Goal: Information Seeking & Learning: Learn about a topic

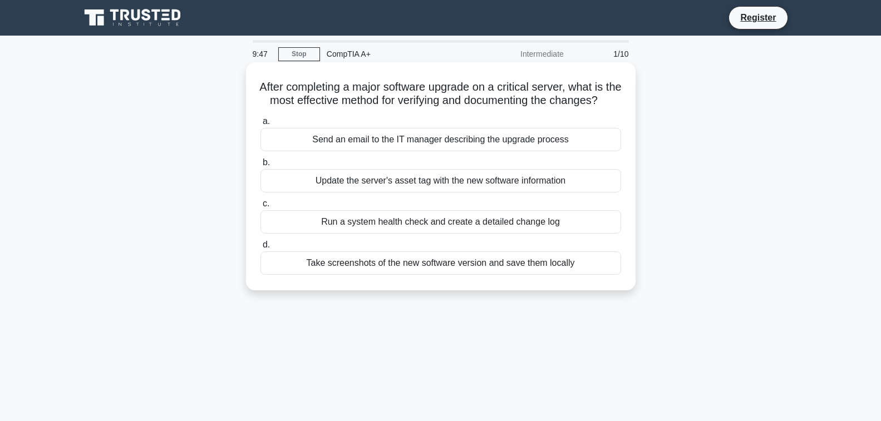
click at [437, 234] on div "Run a system health check and create a detailed change log" at bounding box center [441, 221] width 361 height 23
click at [261, 208] on input "c. Run a system health check and create a detailed change log" at bounding box center [261, 203] width 0 height 7
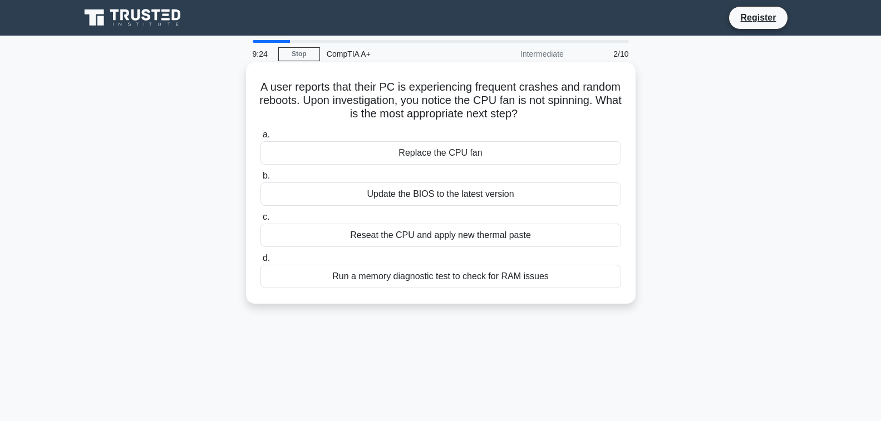
click at [419, 198] on div "Update the BIOS to the latest version" at bounding box center [441, 194] width 361 height 23
click at [261, 180] on input "b. Update the BIOS to the latest version" at bounding box center [261, 176] width 0 height 7
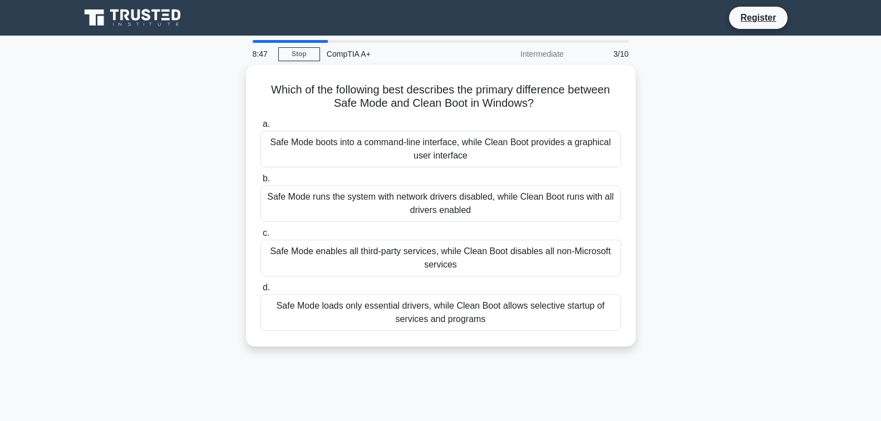
click at [322, 314] on div "Safe Mode loads only essential drivers, while Clean Boot allows selective start…" at bounding box center [441, 312] width 361 height 37
click at [261, 292] on input "d. Safe Mode loads only essential drivers, while Clean Boot allows selective st…" at bounding box center [261, 287] width 0 height 7
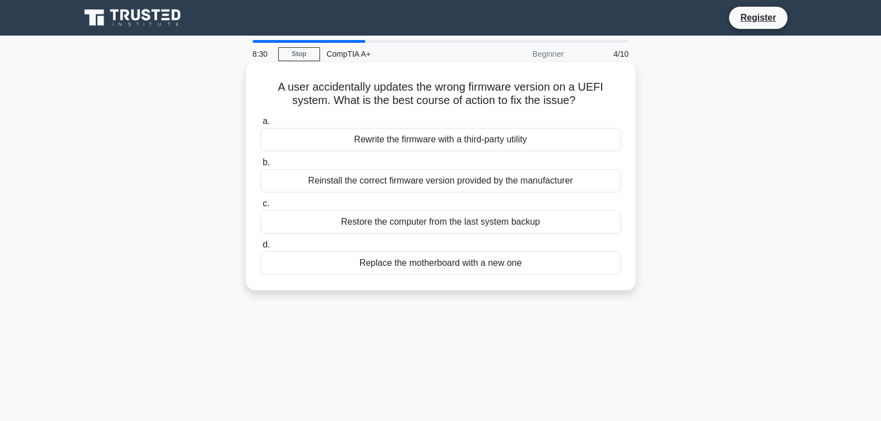
click at [323, 217] on div "Restore the computer from the last system backup" at bounding box center [441, 221] width 361 height 23
click at [261, 208] on input "c. Restore the computer from the last system backup" at bounding box center [261, 203] width 0 height 7
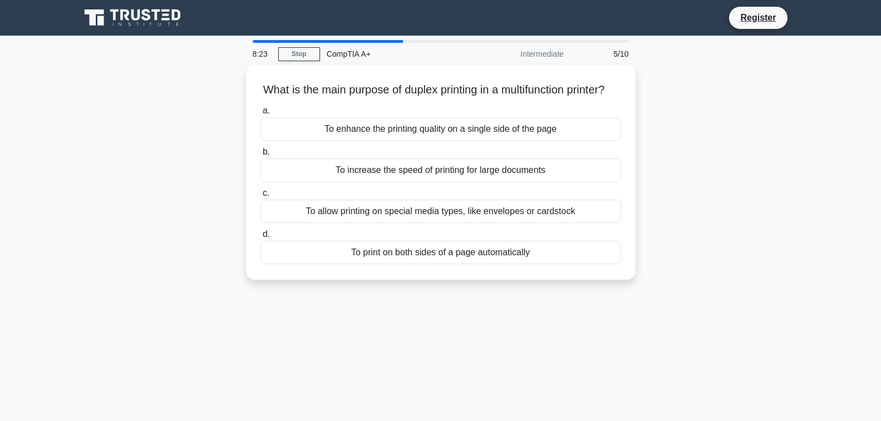
click at [383, 41] on div at bounding box center [328, 41] width 150 height 3
click at [295, 55] on link "Stop" at bounding box center [299, 54] width 42 height 14
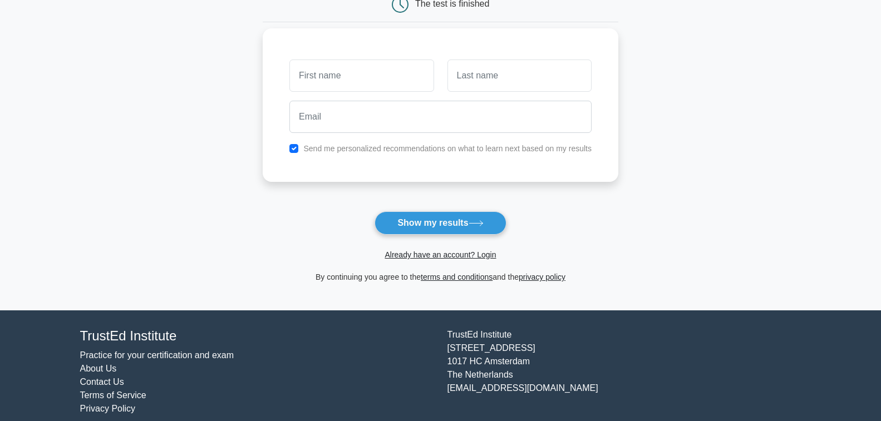
scroll to position [139, 0]
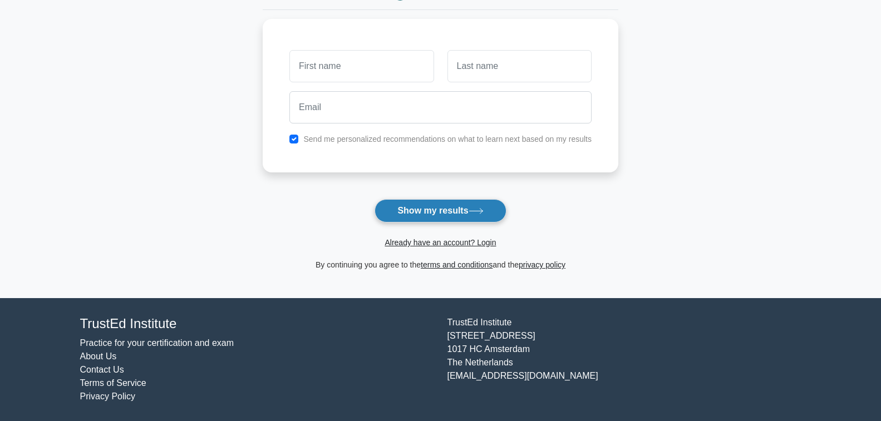
click at [415, 219] on button "Show my results" at bounding box center [440, 210] width 131 height 23
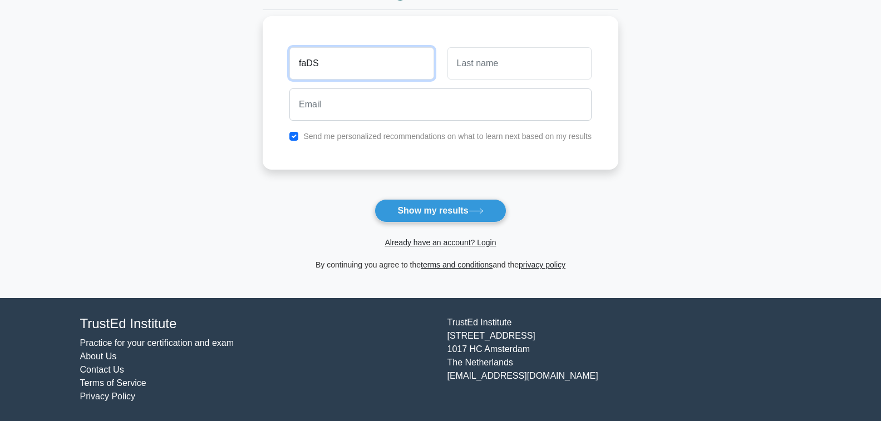
type input "faDS"
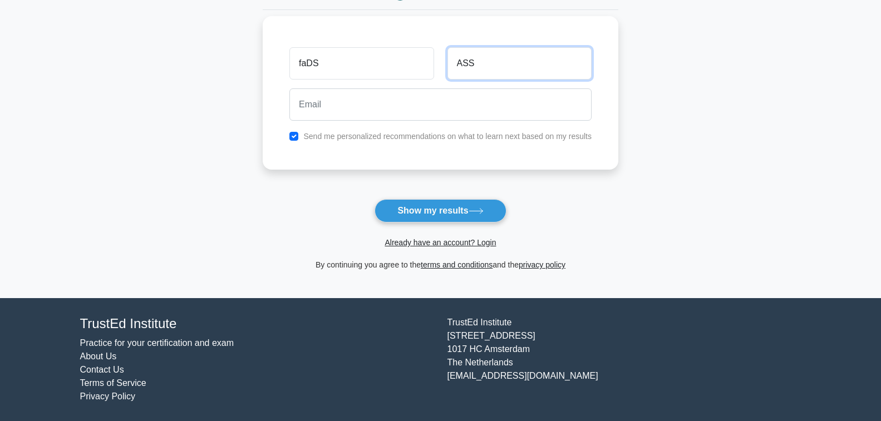
type input "ASS"
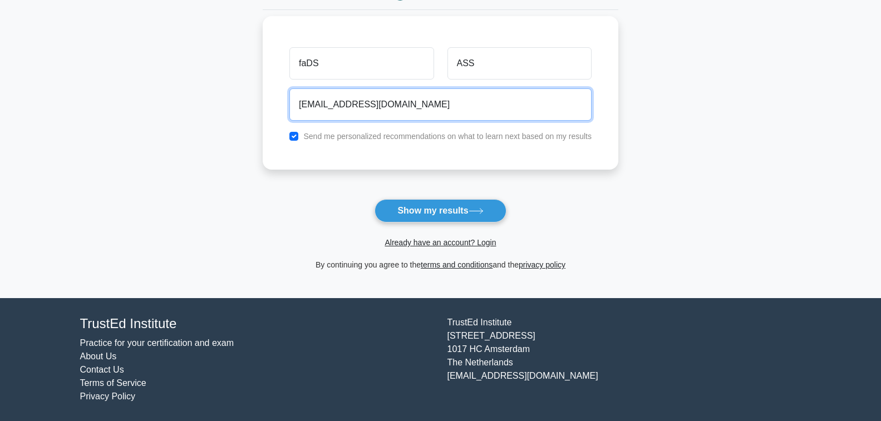
type input "[EMAIL_ADDRESS][DOMAIN_NAME]"
click at [375, 199] on button "Show my results" at bounding box center [440, 210] width 131 height 23
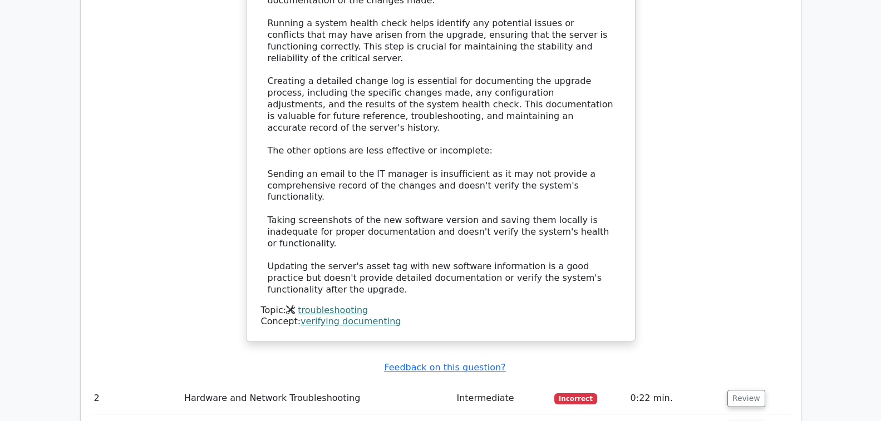
scroll to position [1169, 0]
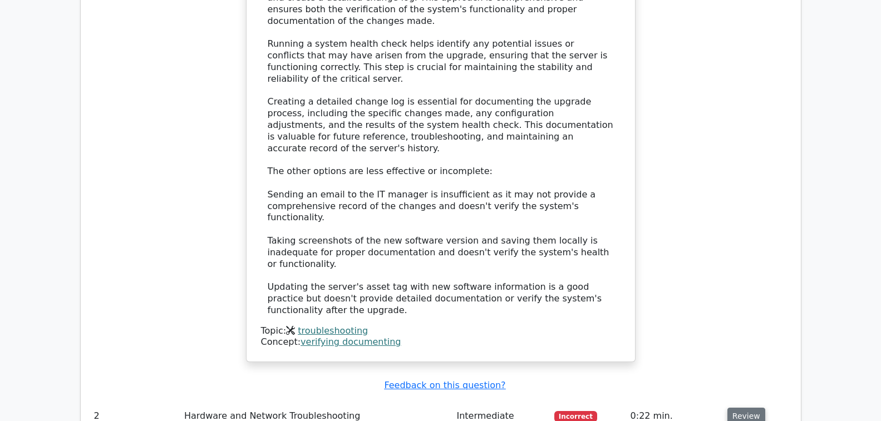
click at [734, 408] on button "Review" at bounding box center [747, 416] width 38 height 17
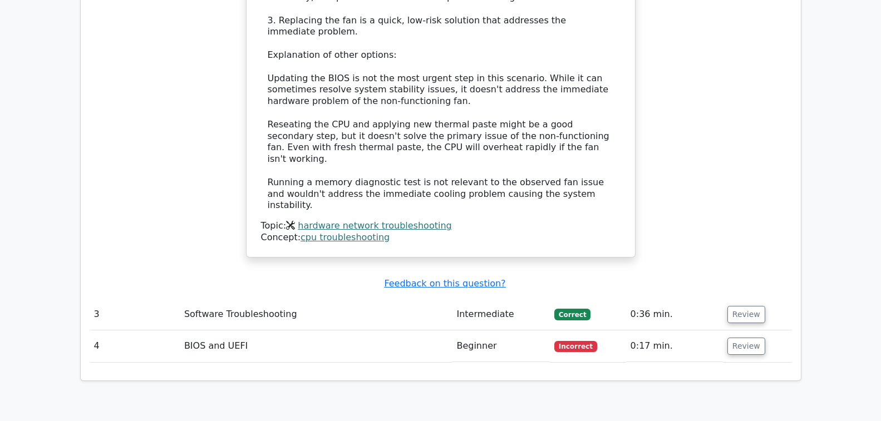
scroll to position [1948, 0]
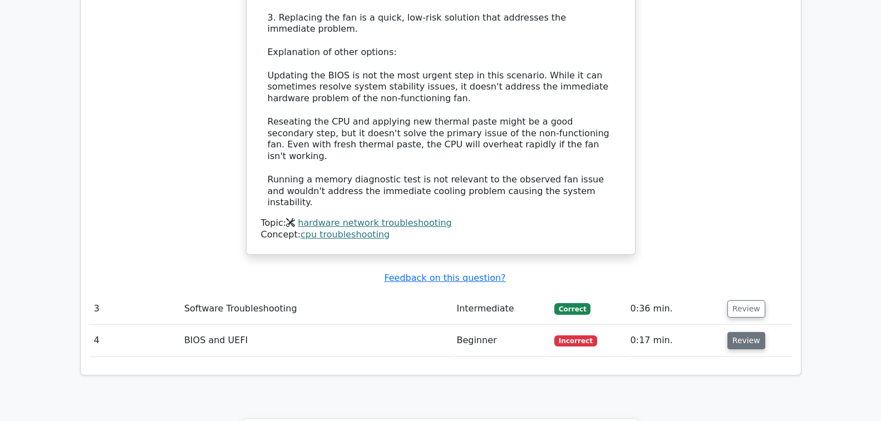
click at [743, 332] on button "Review" at bounding box center [747, 340] width 38 height 17
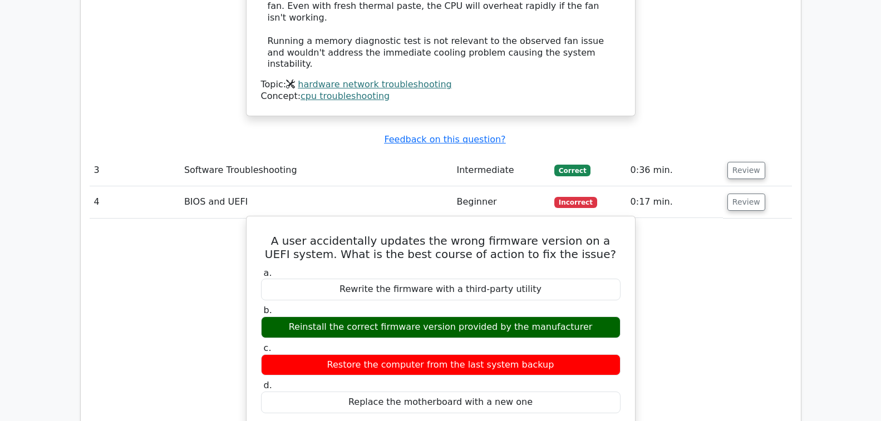
scroll to position [2115, 0]
